Goal: Information Seeking & Learning: Learn about a topic

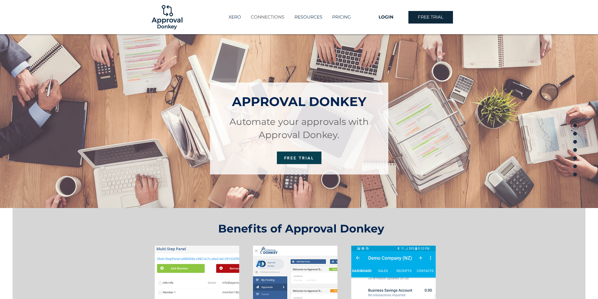
click at [258, 16] on p "CONNECTIONS" at bounding box center [268, 17] width 40 height 10
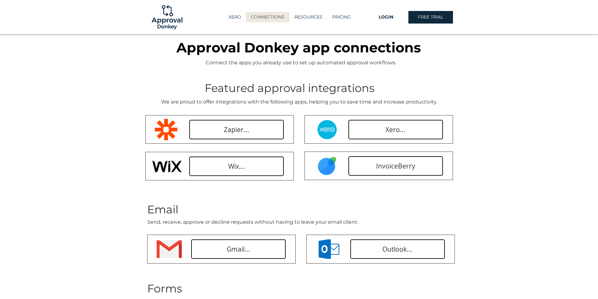
drag, startPoint x: 494, startPoint y: 135, endPoint x: 466, endPoint y: 31, distance: 107.5
click at [157, 18] on img at bounding box center [167, 17] width 34 height 34
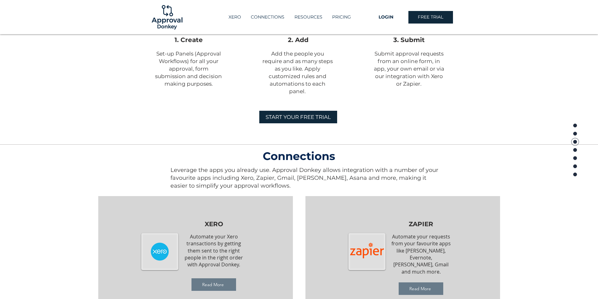
scroll to position [408, 0]
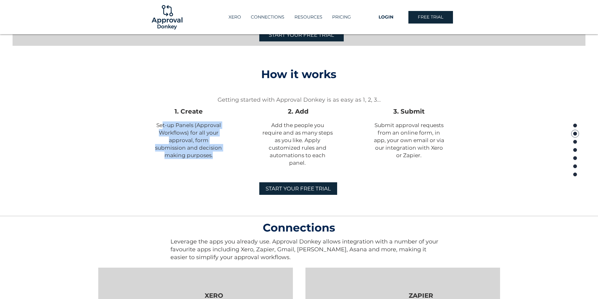
drag, startPoint x: 188, startPoint y: 129, endPoint x: 214, endPoint y: 152, distance: 34.3
click at [214, 152] on p "Set-up Panels (Approval Workflows) for all your approval, form submission and d…" at bounding box center [188, 141] width 71 height 38
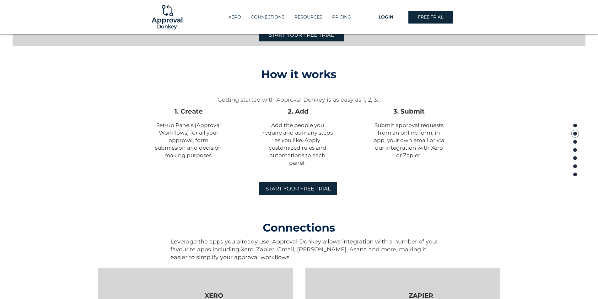
click at [336, 161] on div at bounding box center [299, 110] width 598 height 129
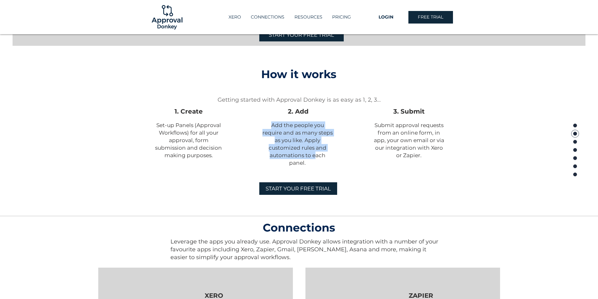
drag, startPoint x: 270, startPoint y: 122, endPoint x: 314, endPoint y: 159, distance: 57.8
click at [314, 159] on p "Add the people you require and as many steps as you like. Apply customized rule…" at bounding box center [297, 144] width 71 height 45
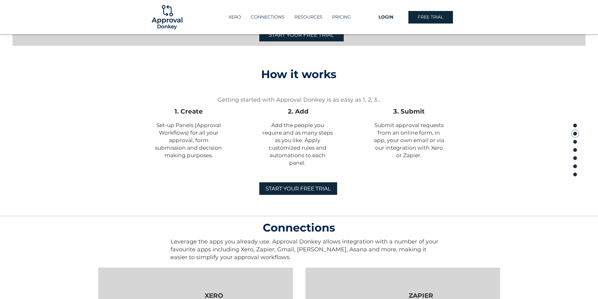
click at [391, 159] on p "Submit approval requests from an online form, in app, your own email or via our…" at bounding box center [409, 141] width 71 height 38
drag, startPoint x: 303, startPoint y: 141, endPoint x: 315, endPoint y: 165, distance: 26.8
click at [315, 165] on p "Add the people you require and as many steps as you like. Apply customized rule…" at bounding box center [297, 144] width 71 height 45
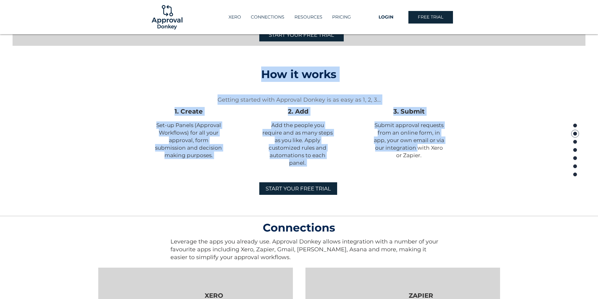
drag, startPoint x: 373, startPoint y: 122, endPoint x: 424, endPoint y: 145, distance: 56.1
click at [419, 145] on div "How it works Getting started with Approval Donkey is as easy as 1, 2, 3... 1. C…" at bounding box center [299, 110] width 598 height 129
click at [472, 145] on div at bounding box center [299, 110] width 598 height 129
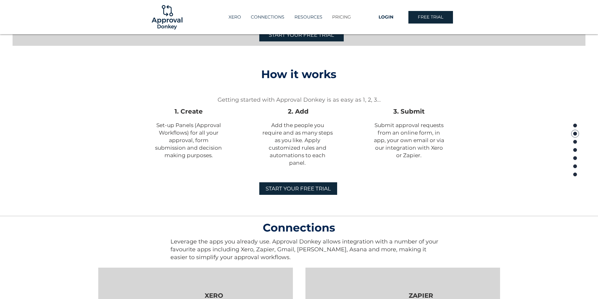
click at [341, 14] on p "PRICING" at bounding box center [341, 17] width 25 height 10
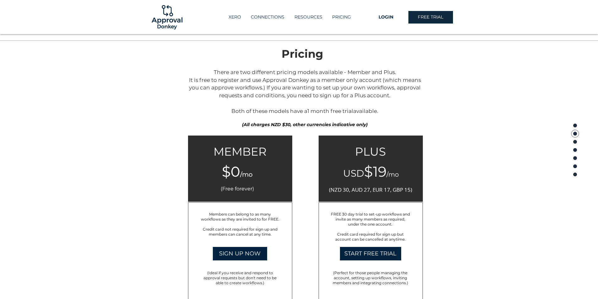
scroll to position [918, 0]
